Goal: Check status: Check status

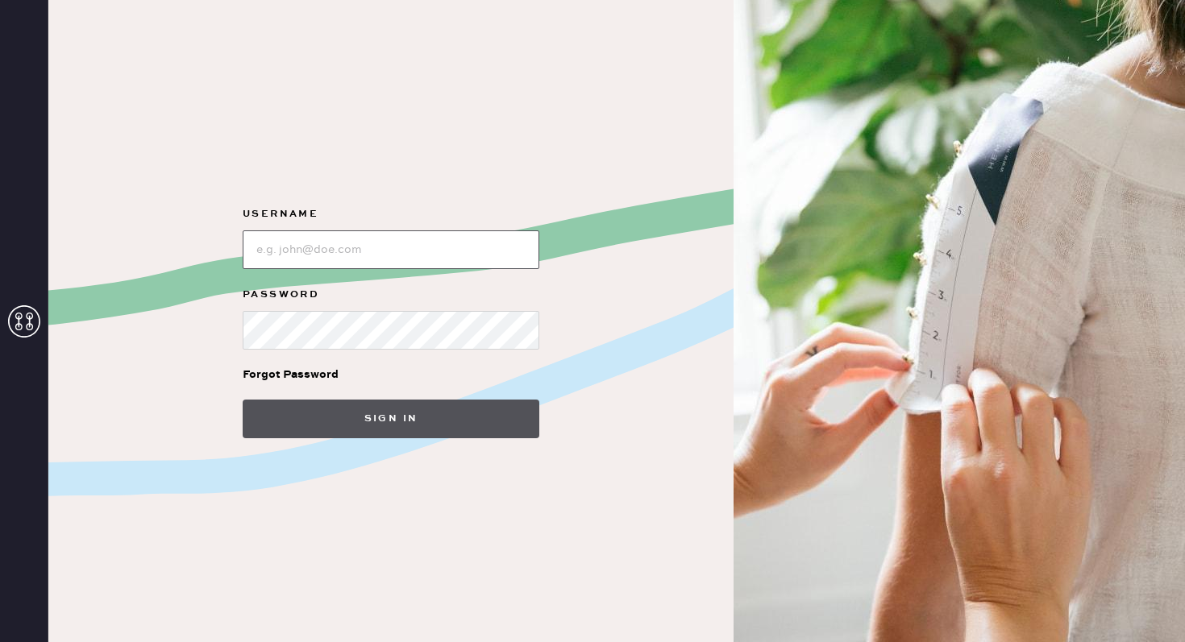
type input "[PERSON_NAME][EMAIL_ADDRESS][PERSON_NAME][DOMAIN_NAME]"
click at [420, 429] on button "Sign in" at bounding box center [391, 419] width 297 height 39
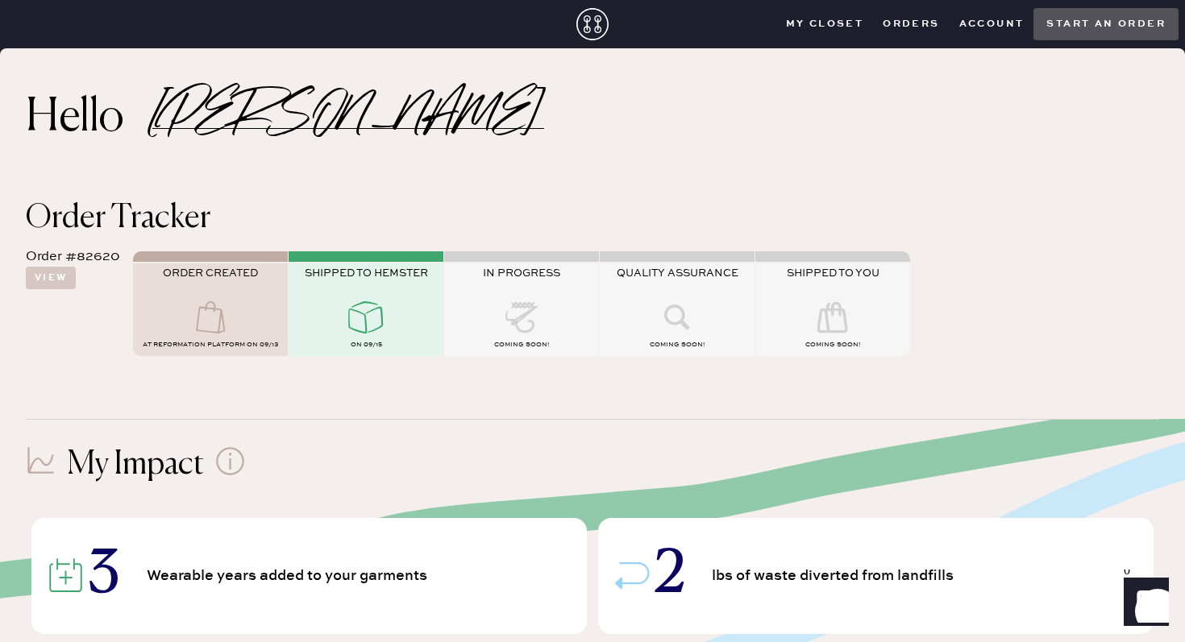
click at [365, 315] on icon at bounding box center [366, 317] width 64 height 32
click at [362, 337] on div "on 09/15" at bounding box center [366, 346] width 155 height 19
click at [69, 276] on button "View" at bounding box center [51, 278] width 50 height 23
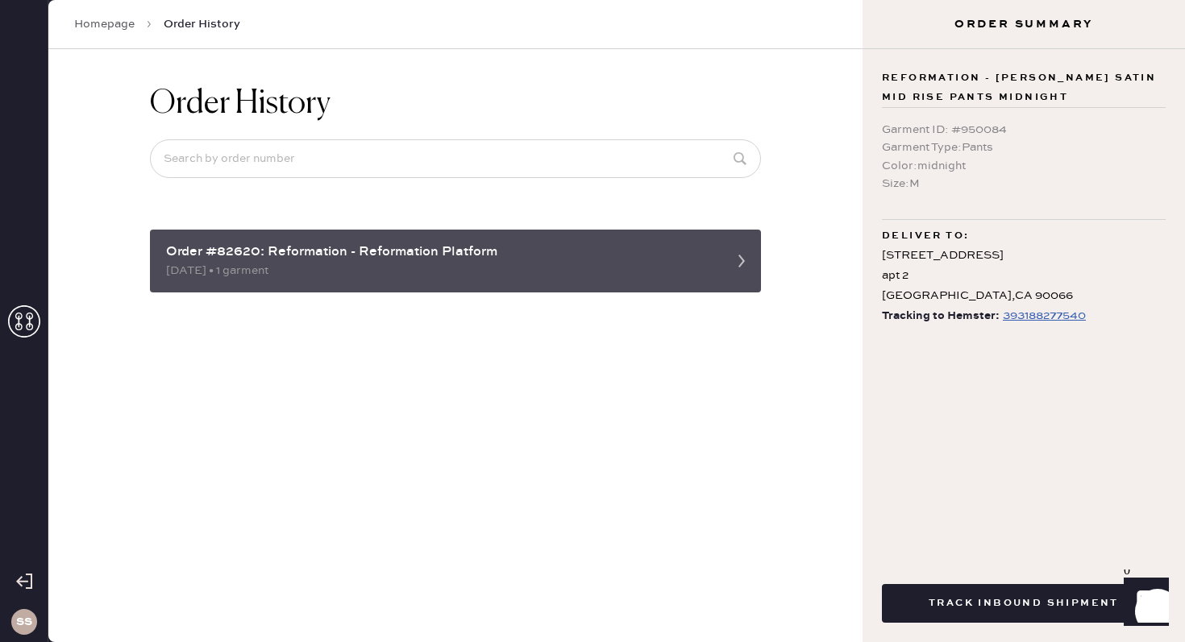
click at [534, 251] on div "Order #82620: Reformation - Reformation Platform" at bounding box center [441, 252] width 550 height 19
click at [726, 268] on icon at bounding box center [741, 261] width 32 height 32
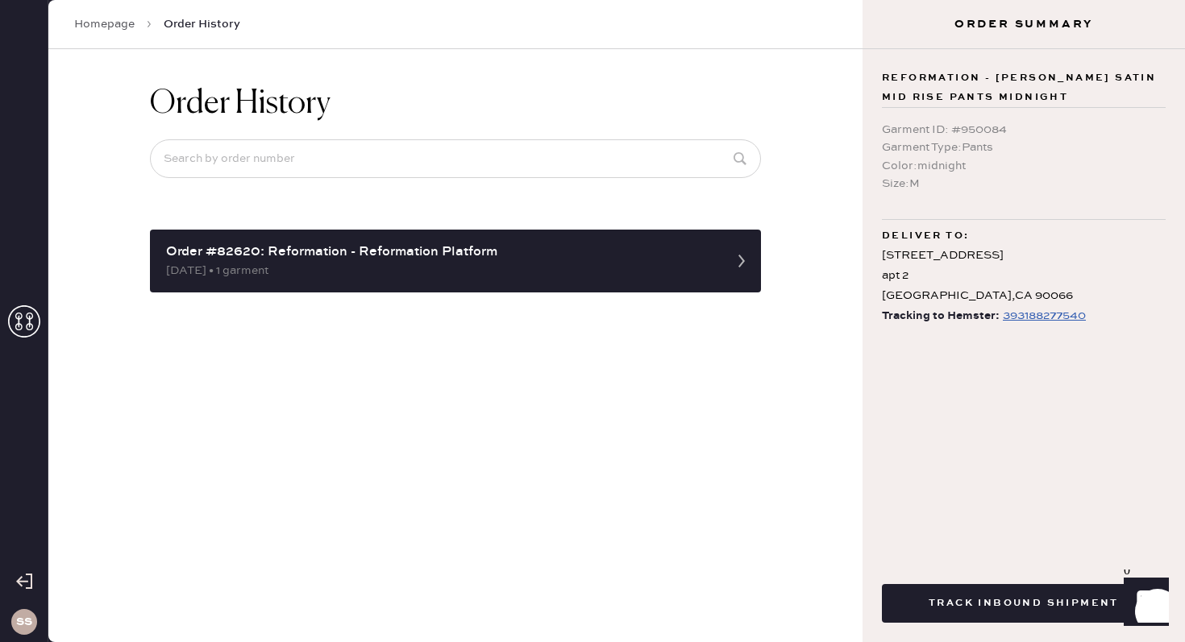
click at [1019, 309] on div "393188277540" at bounding box center [1044, 315] width 83 height 19
